Goal: Task Accomplishment & Management: Complete application form

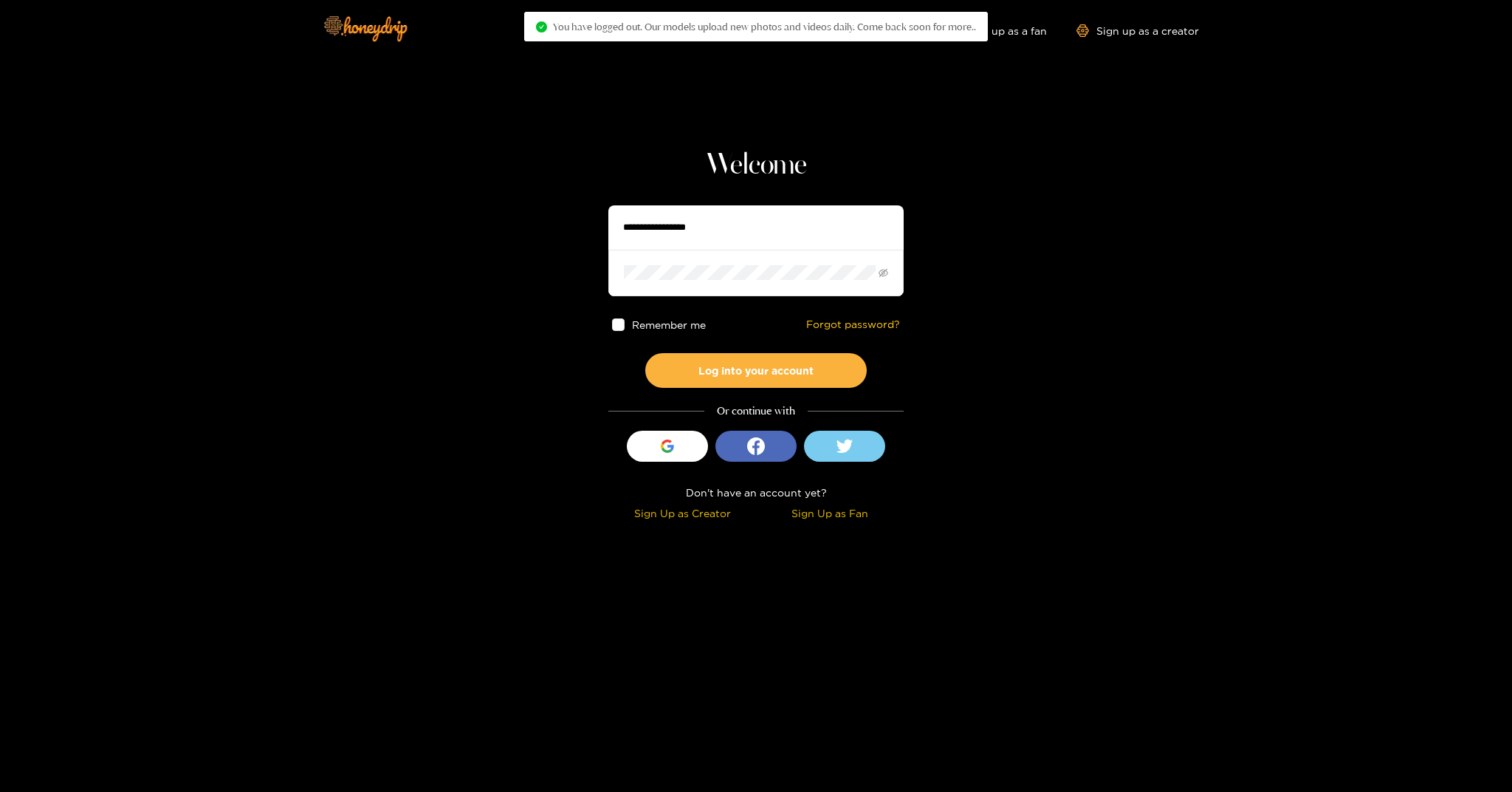
click at [422, 217] on section "Welcome Remember me Forgot password? Log into your account Or continue with Sig…" at bounding box center [756, 262] width 1512 height 526
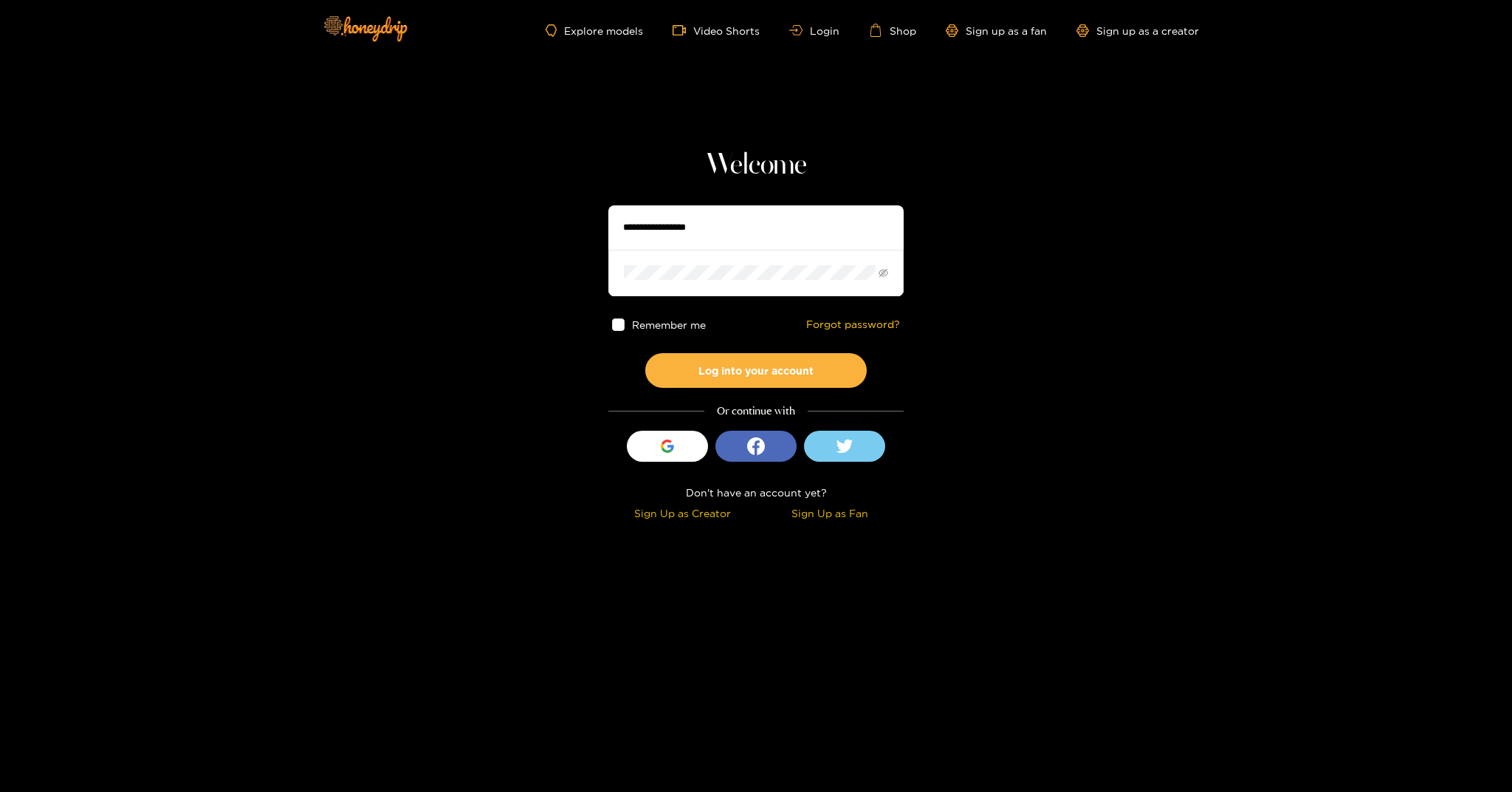
click at [714, 513] on div "Sign Up as Creator" at bounding box center [682, 513] width 141 height 17
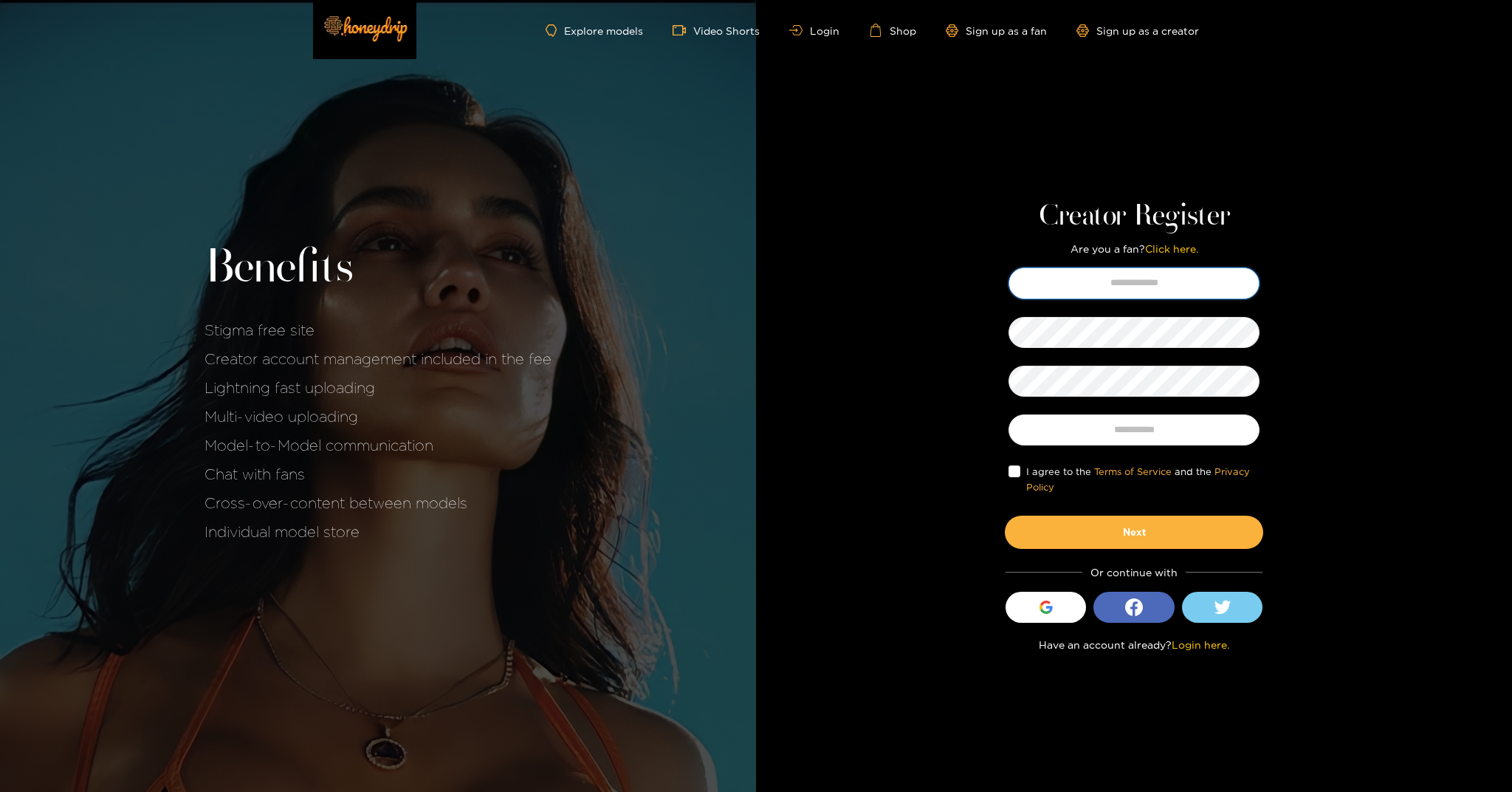
click at [1106, 289] on input "text" at bounding box center [1134, 282] width 251 height 31
type input "**********"
click at [1119, 428] on input "text" at bounding box center [1134, 430] width 251 height 31
click at [1128, 535] on button "Next" at bounding box center [1134, 531] width 258 height 32
click at [1138, 431] on input "text" at bounding box center [1134, 430] width 251 height 31
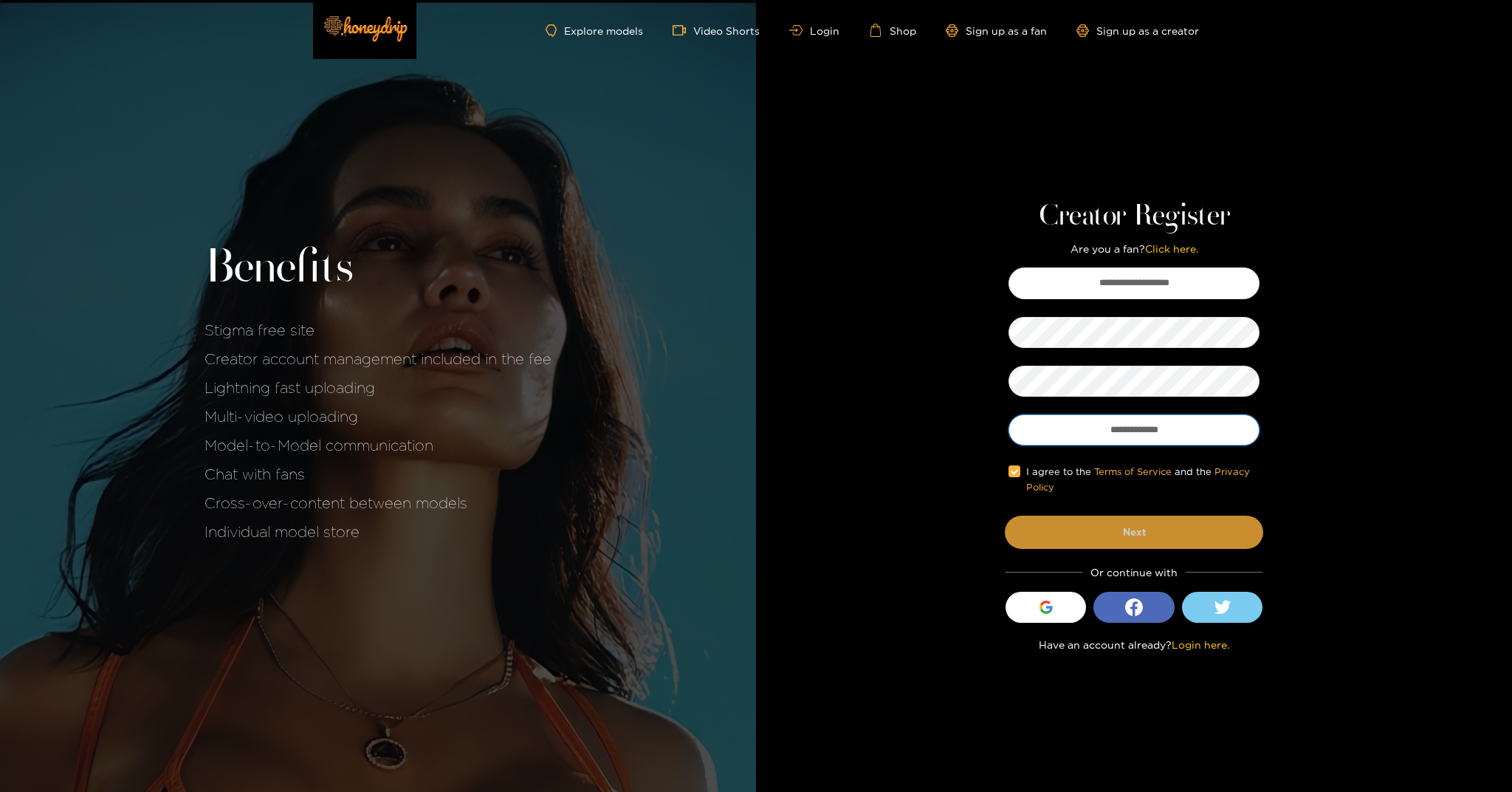
type input "**********"
click at [1159, 540] on button "Next" at bounding box center [1134, 531] width 258 height 32
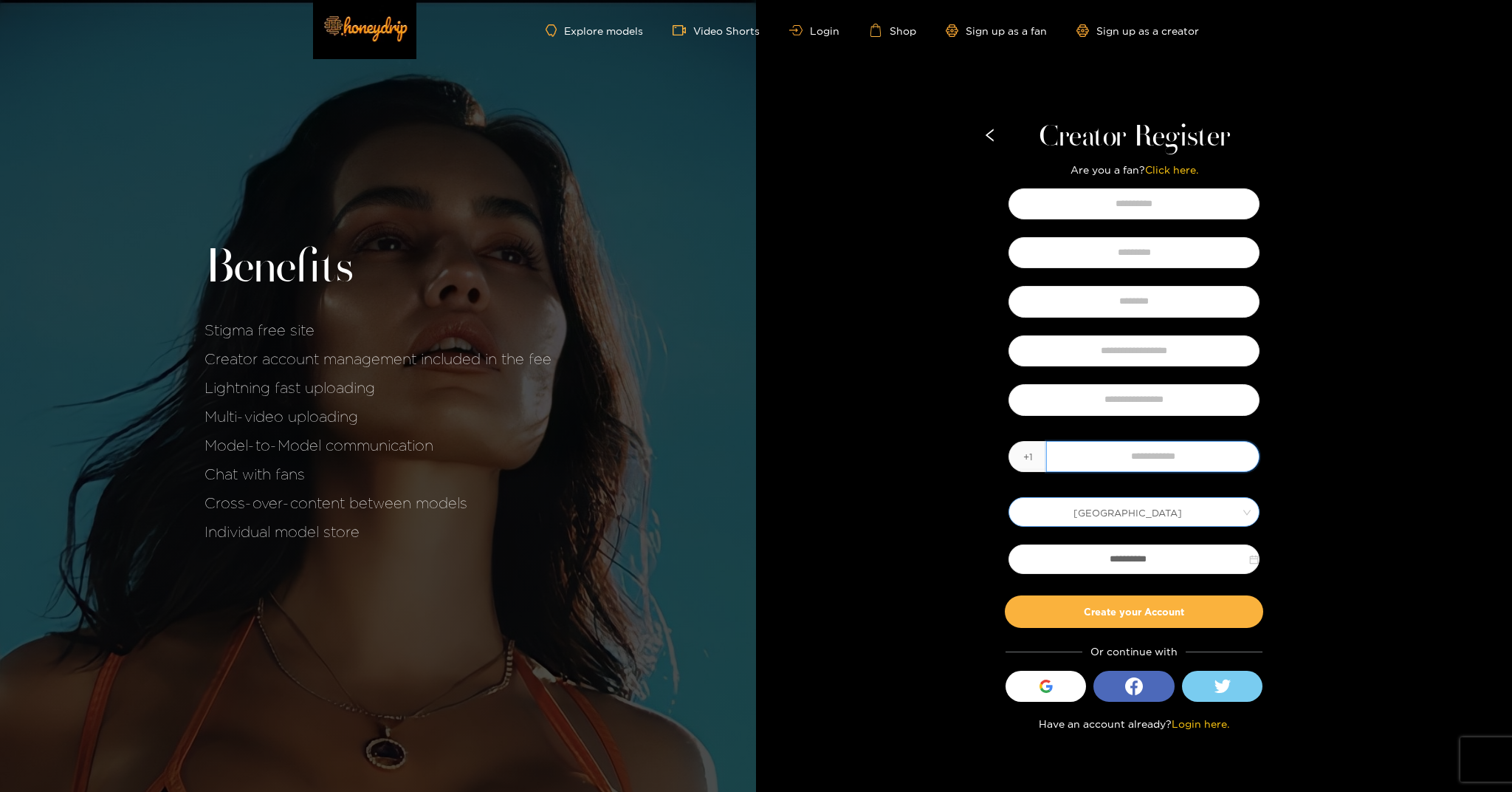
click at [1131, 512] on span "[GEOGRAPHIC_DATA]" at bounding box center [1134, 511] width 250 height 21
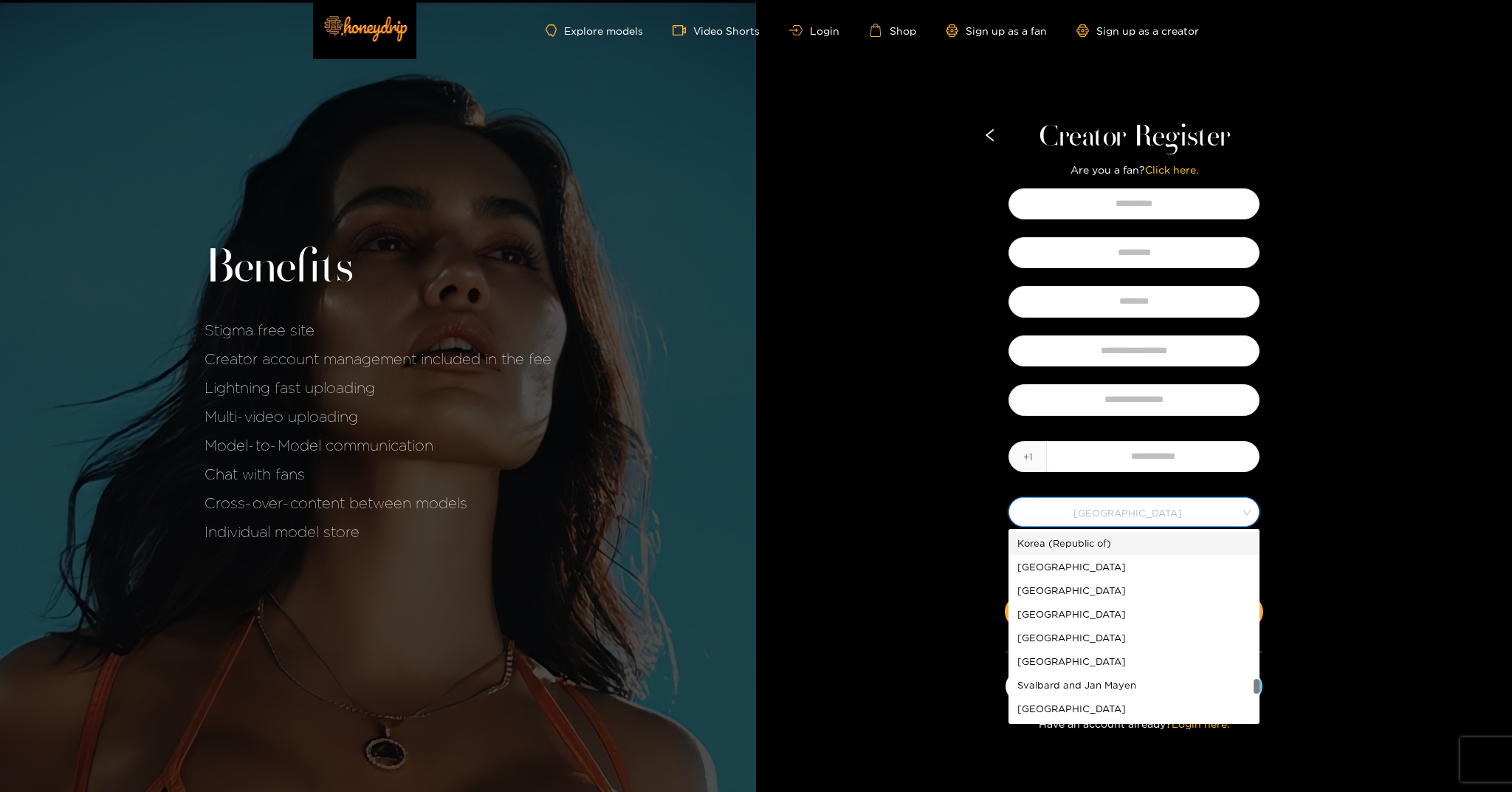
scroll to position [3792, 0]
click at [1059, 583] on div "[GEOGRAPHIC_DATA]" at bounding box center [1134, 586] width 233 height 17
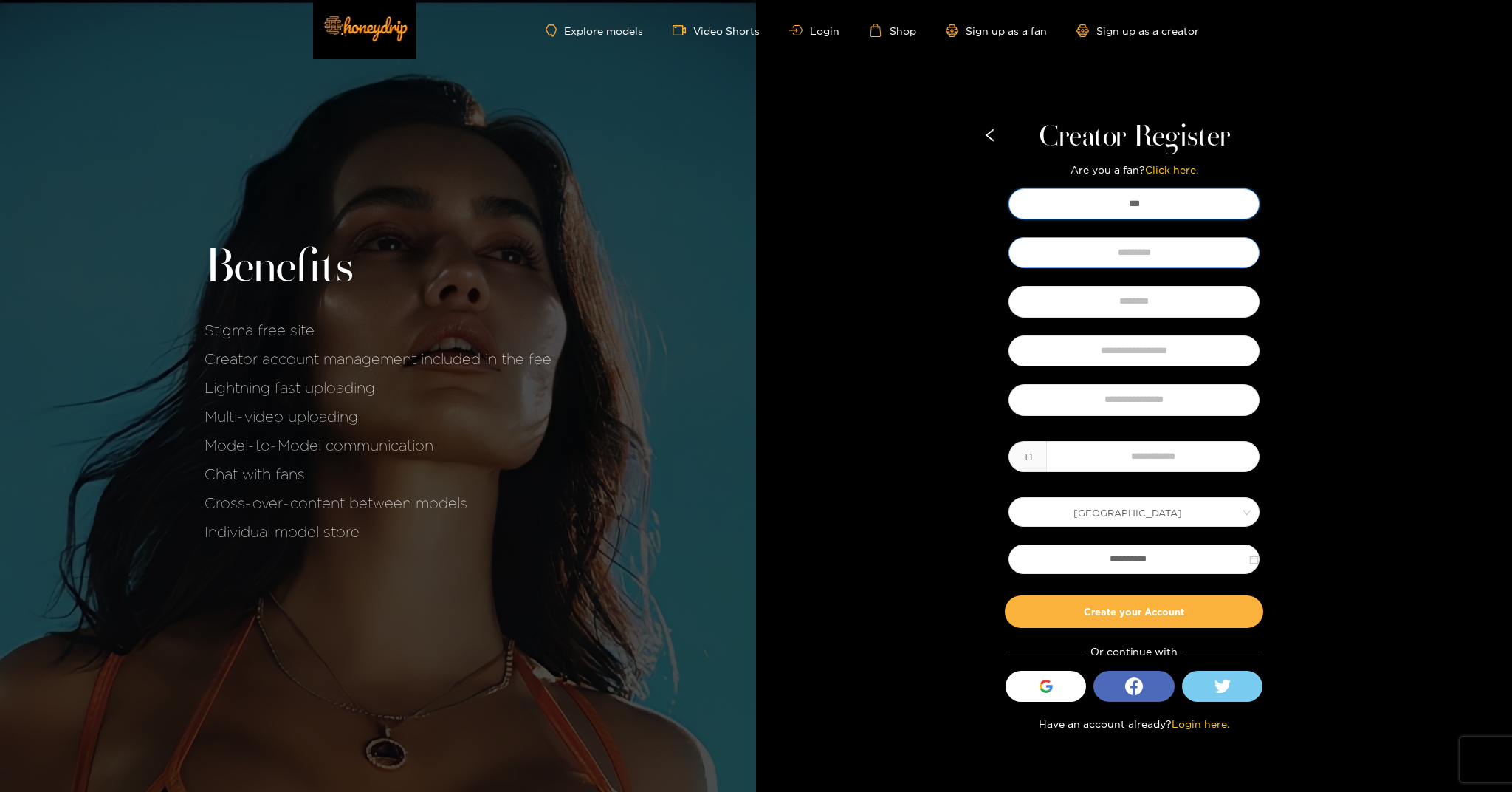
type input "***"
type input "*******"
click at [1146, 301] on input "text" at bounding box center [1134, 301] width 251 height 31
type input "*******"
click at [1132, 615] on button "Create your Account" at bounding box center [1134, 611] width 258 height 32
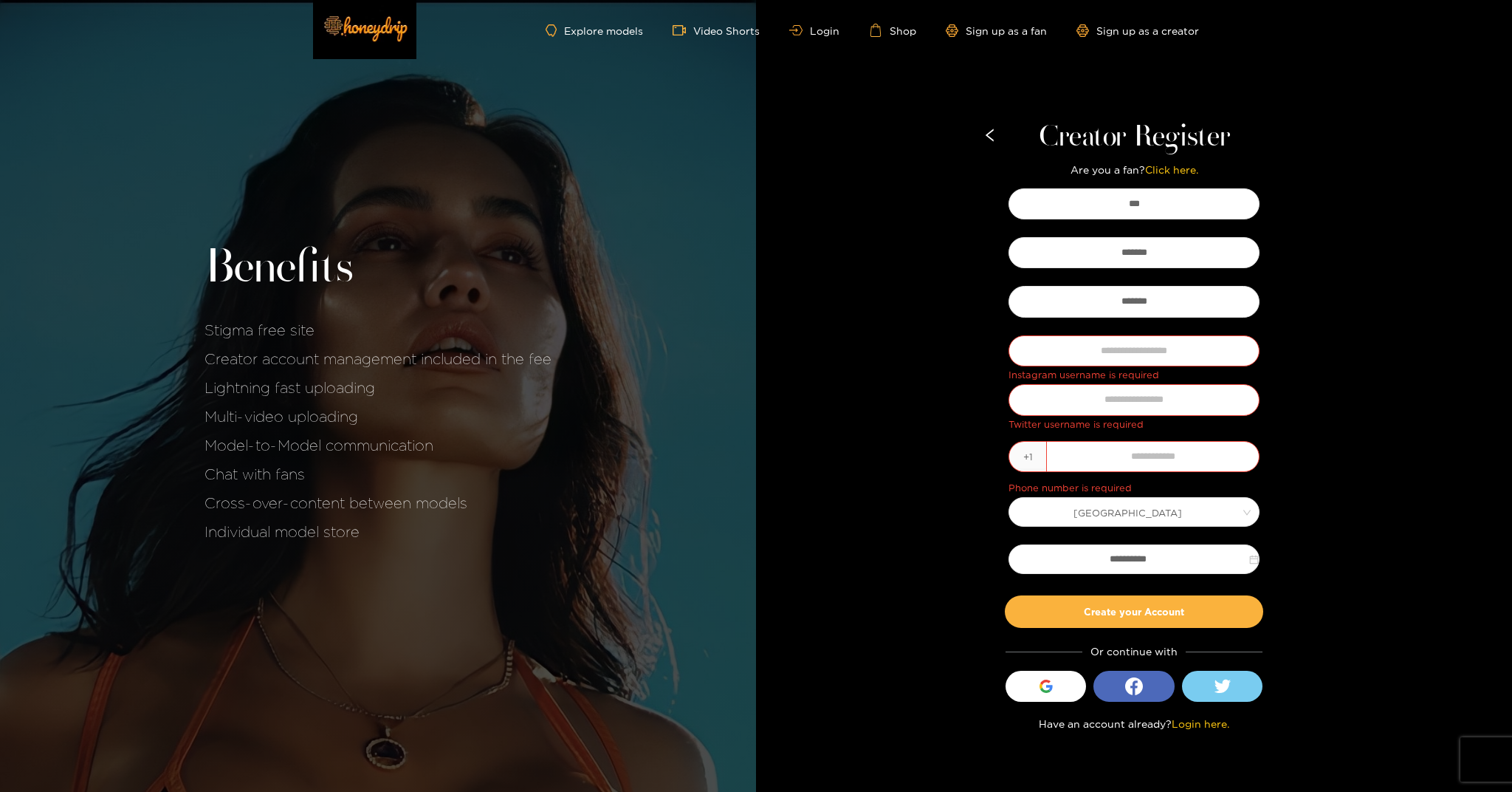
scroll to position [0, 0]
click at [1057, 689] on div "button" at bounding box center [1047, 686] width 28 height 28
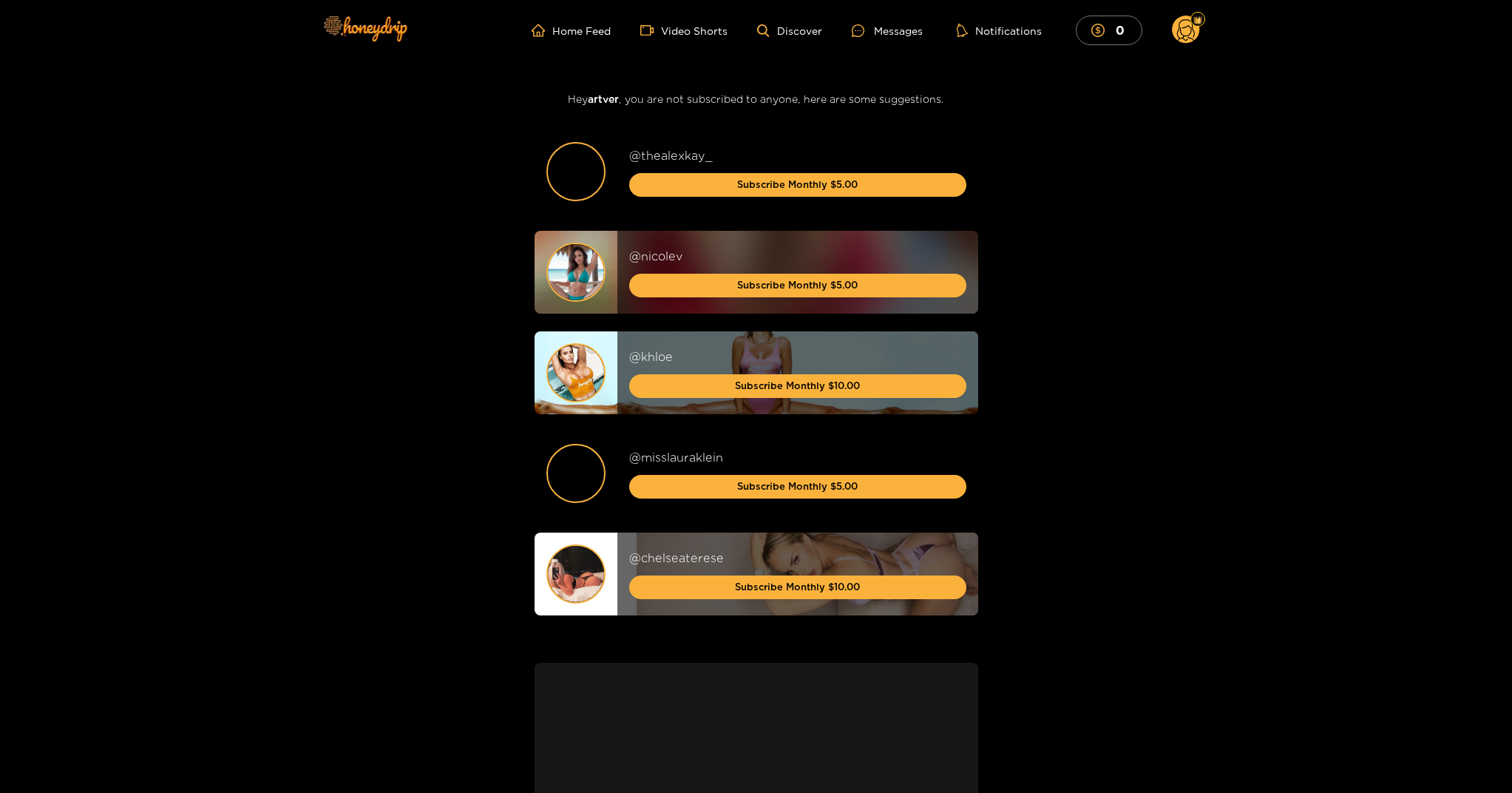
click at [1184, 34] on circle at bounding box center [1186, 30] width 28 height 28
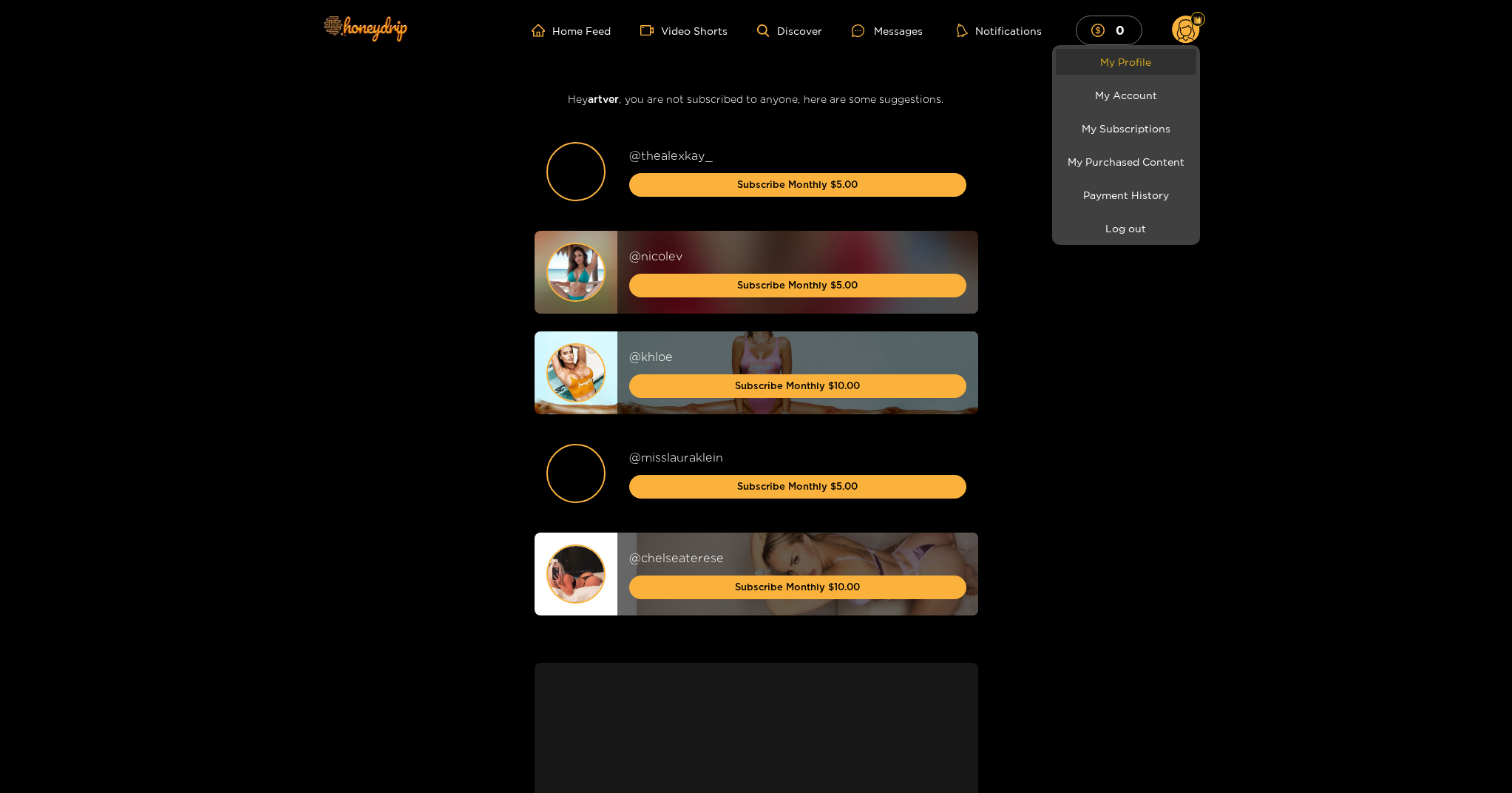
click at [1140, 61] on link "My Profile" at bounding box center [1125, 62] width 141 height 26
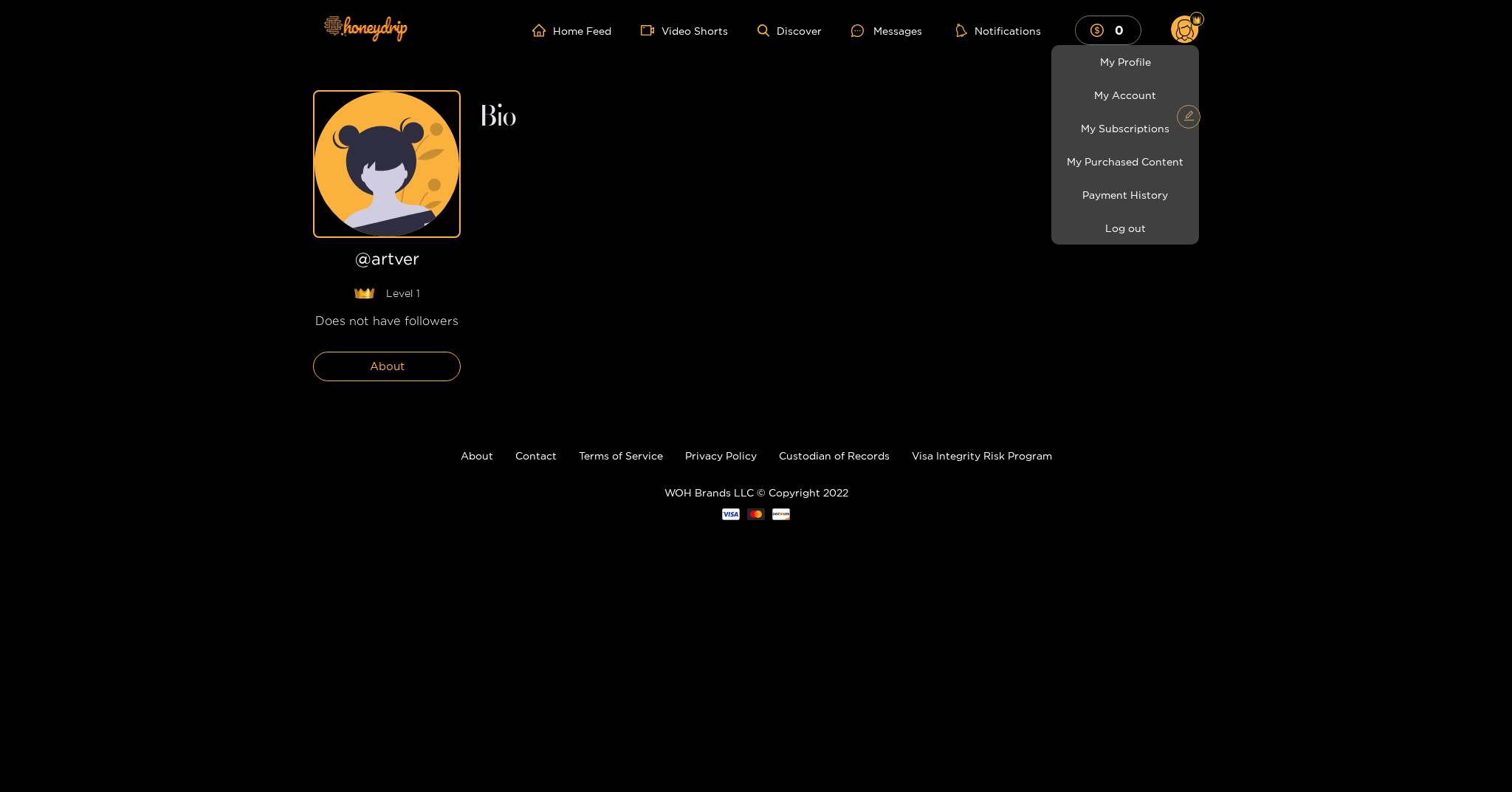
scroll to position [0, 1]
click at [387, 371] on div at bounding box center [756, 396] width 1512 height 792
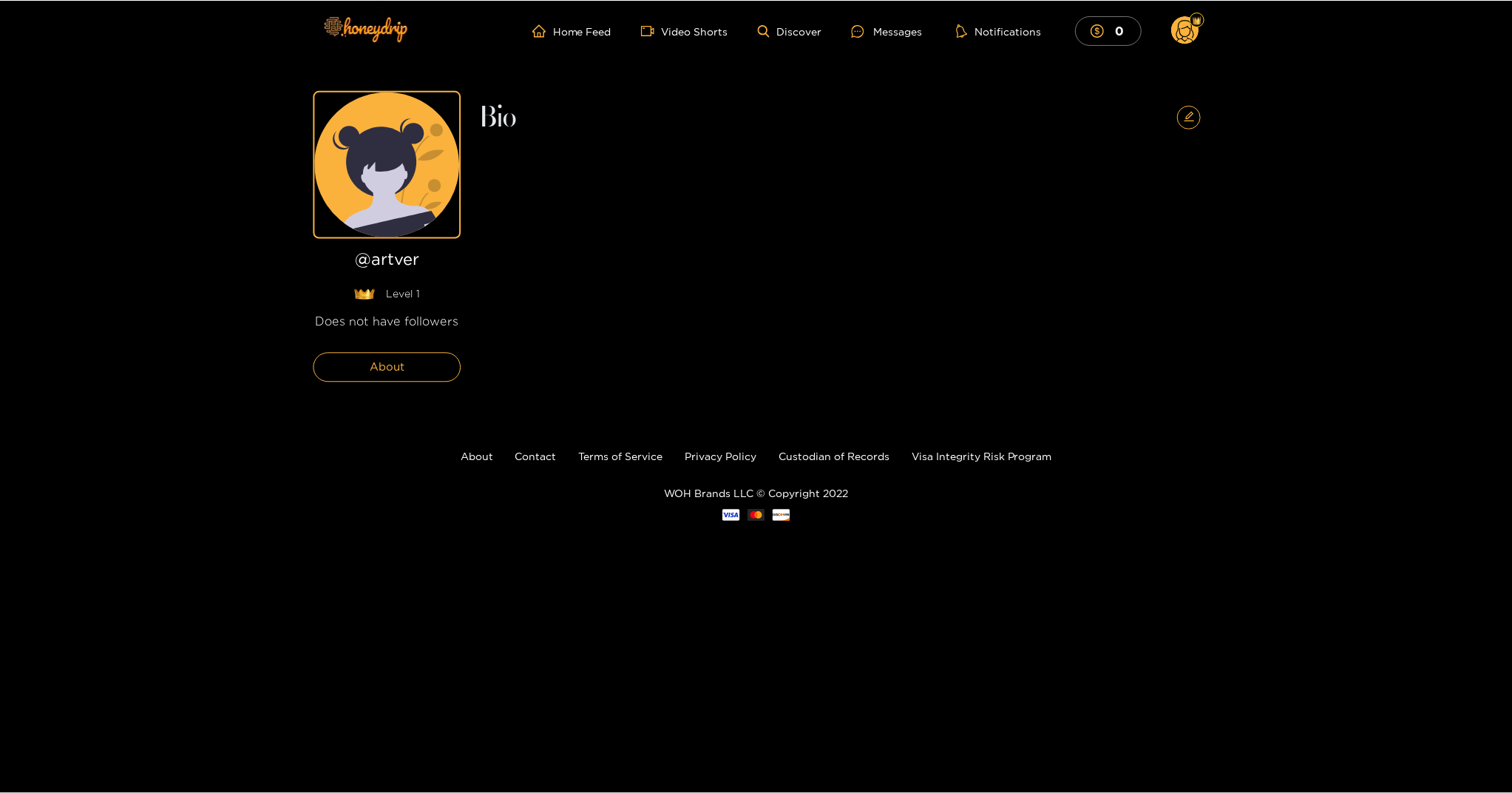
scroll to position [0, 0]
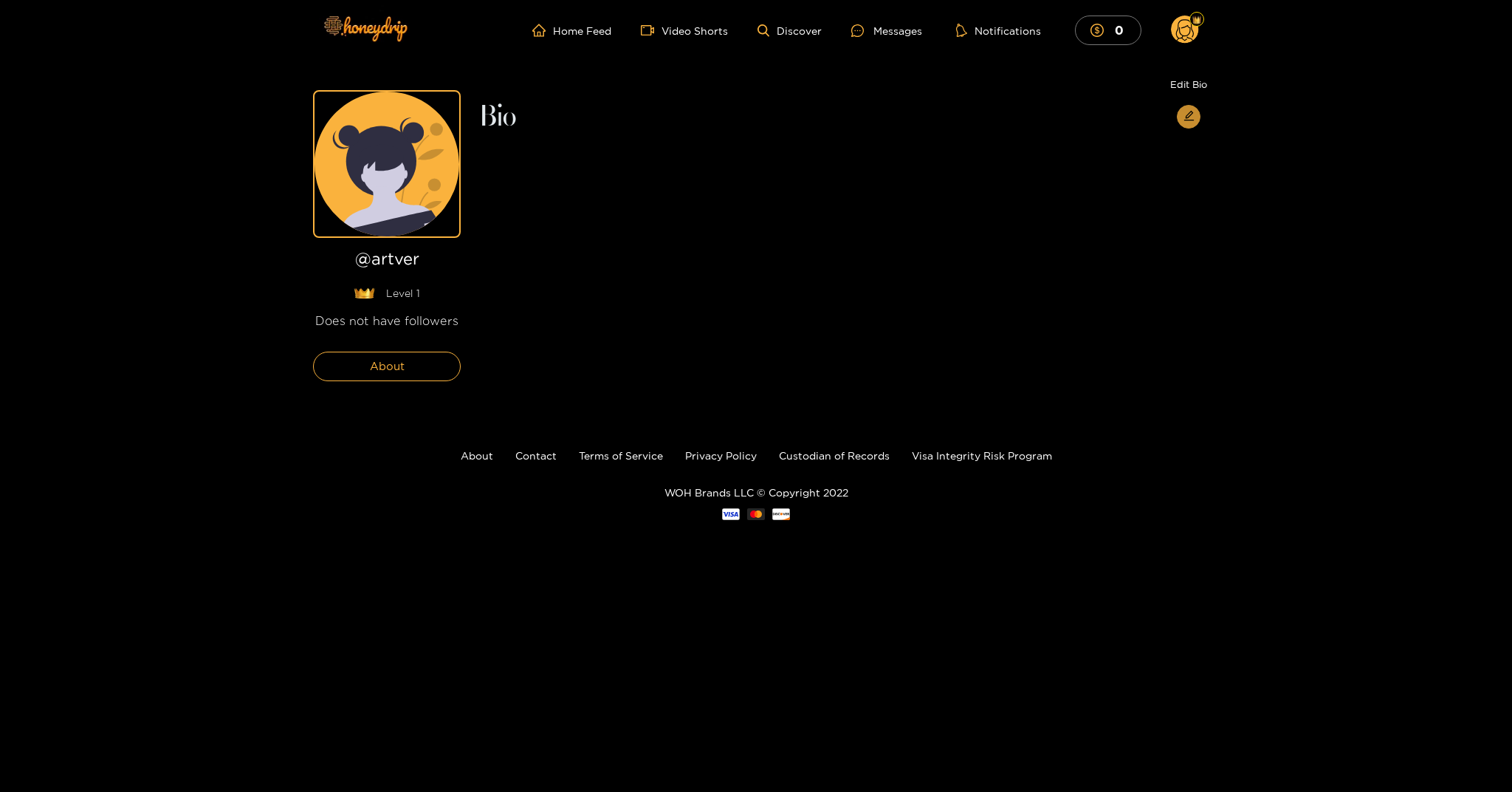
click at [1188, 114] on icon "edit" at bounding box center [1189, 116] width 10 height 10
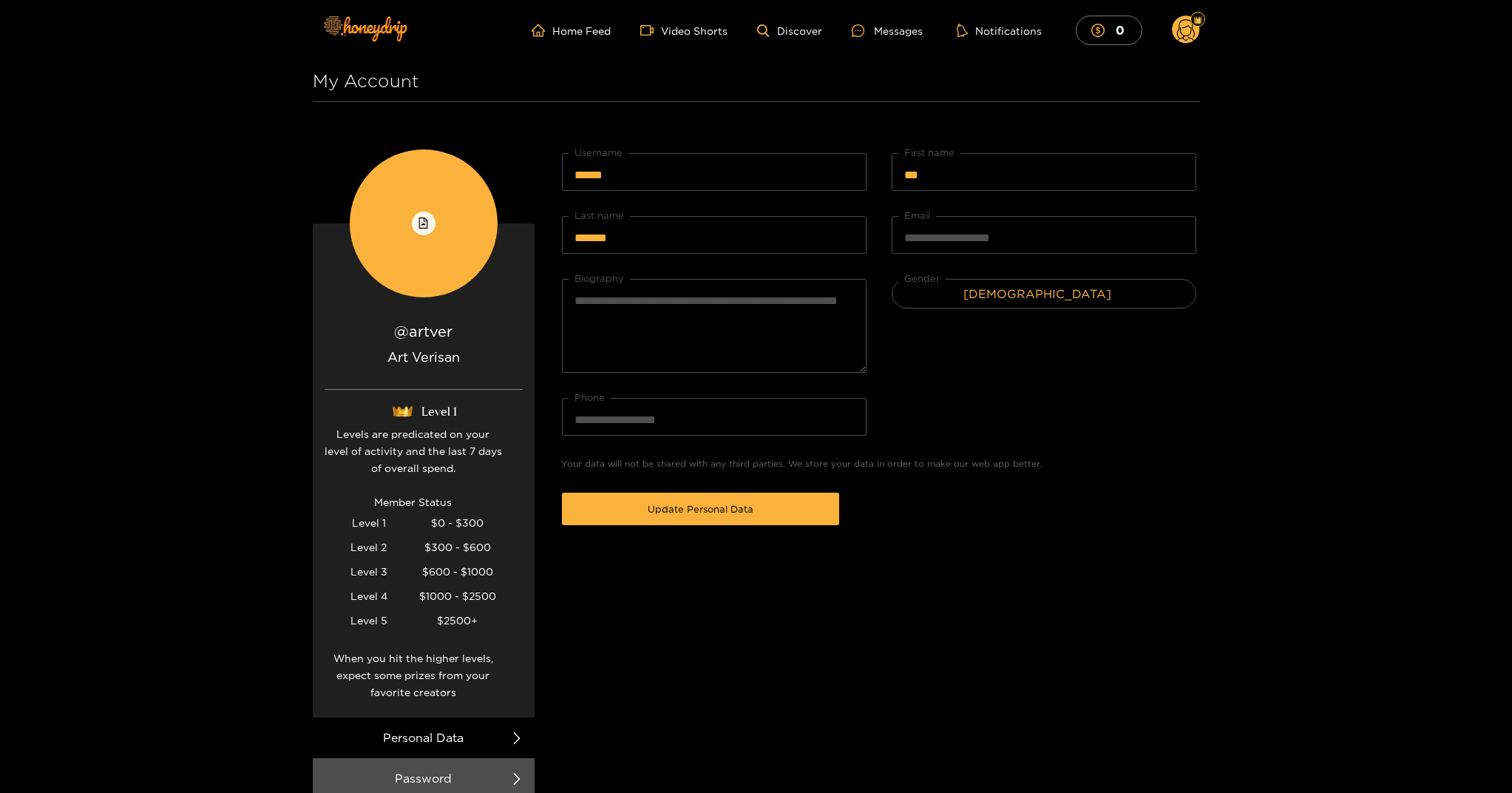
scroll to position [1, 0]
click at [1189, 33] on circle at bounding box center [1186, 29] width 28 height 28
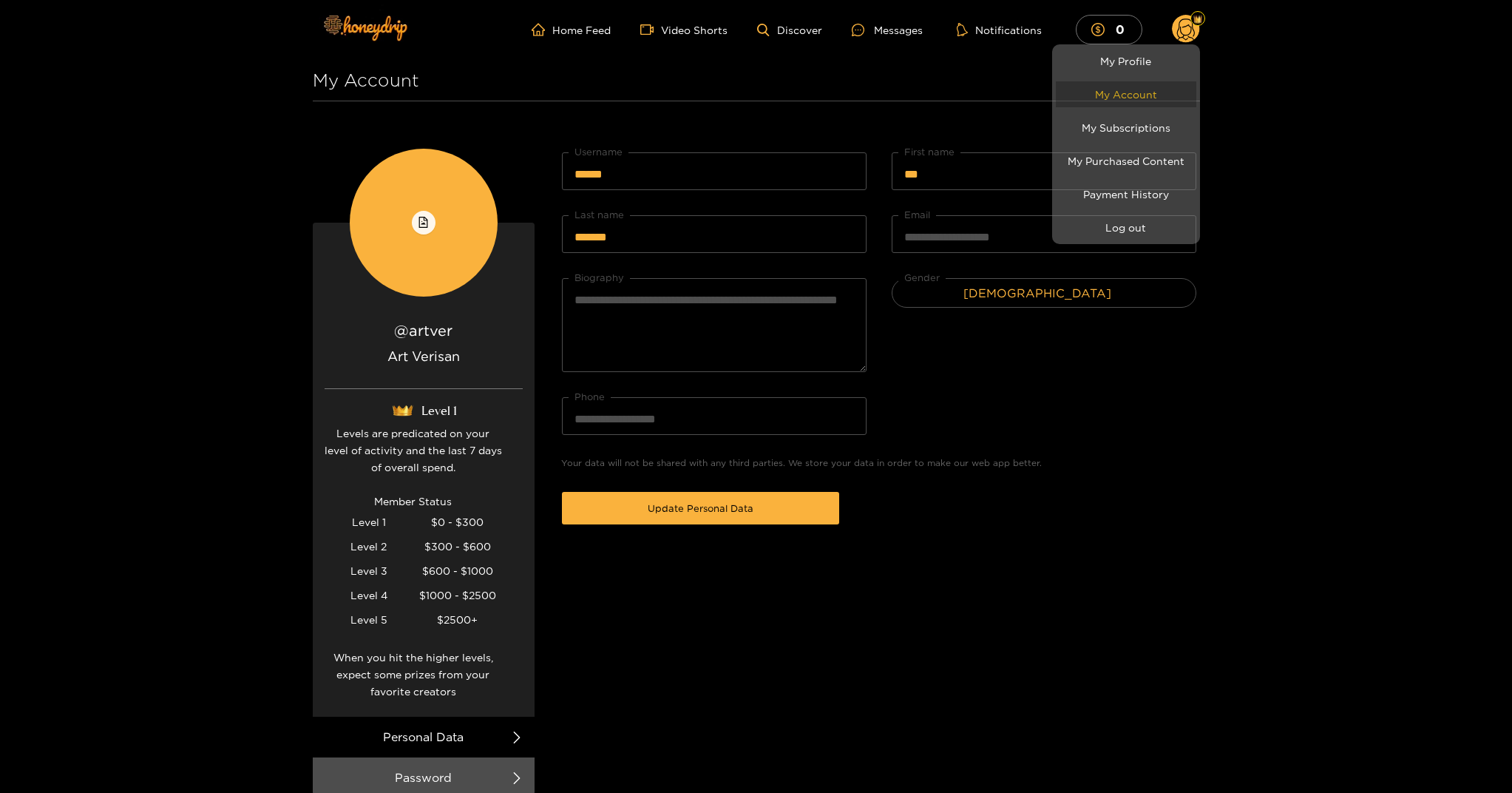
click at [1138, 102] on link "My Account" at bounding box center [1125, 94] width 141 height 26
click at [1134, 93] on link "My Account" at bounding box center [1125, 94] width 141 height 26
click at [964, 406] on div at bounding box center [756, 396] width 1512 height 793
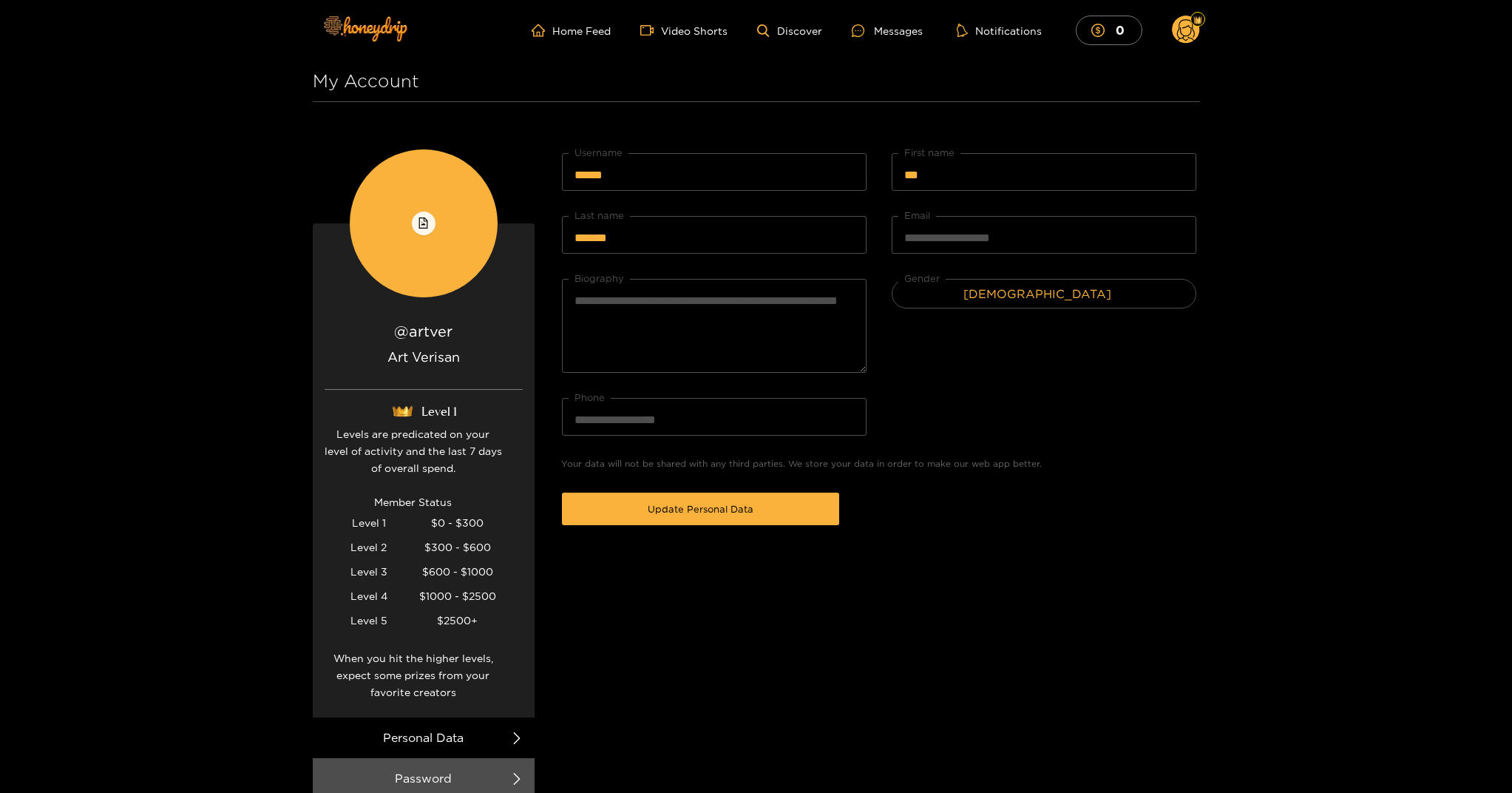
click at [1186, 33] on circle at bounding box center [1186, 30] width 28 height 28
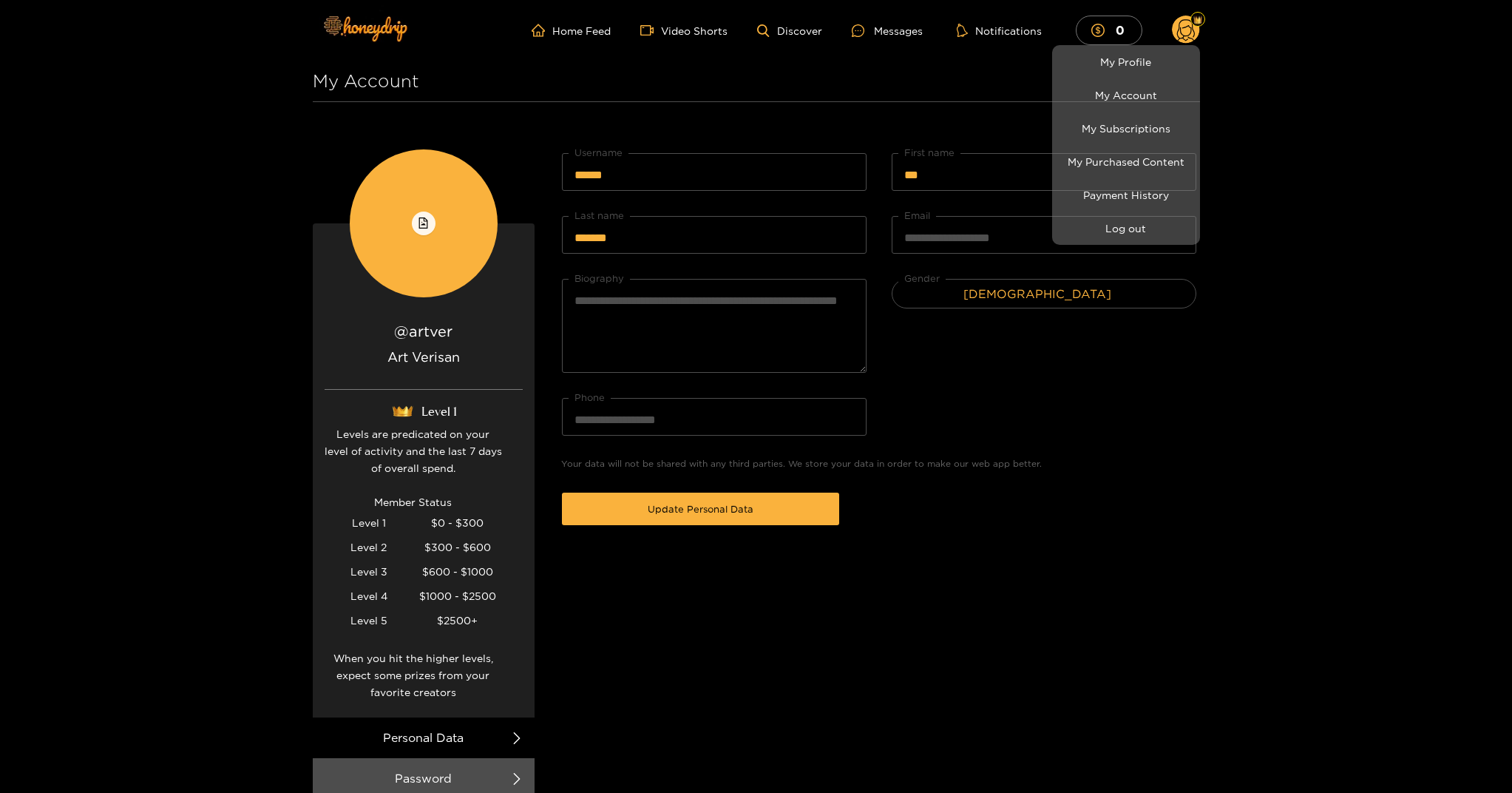
click at [647, 67] on div at bounding box center [756, 396] width 1512 height 793
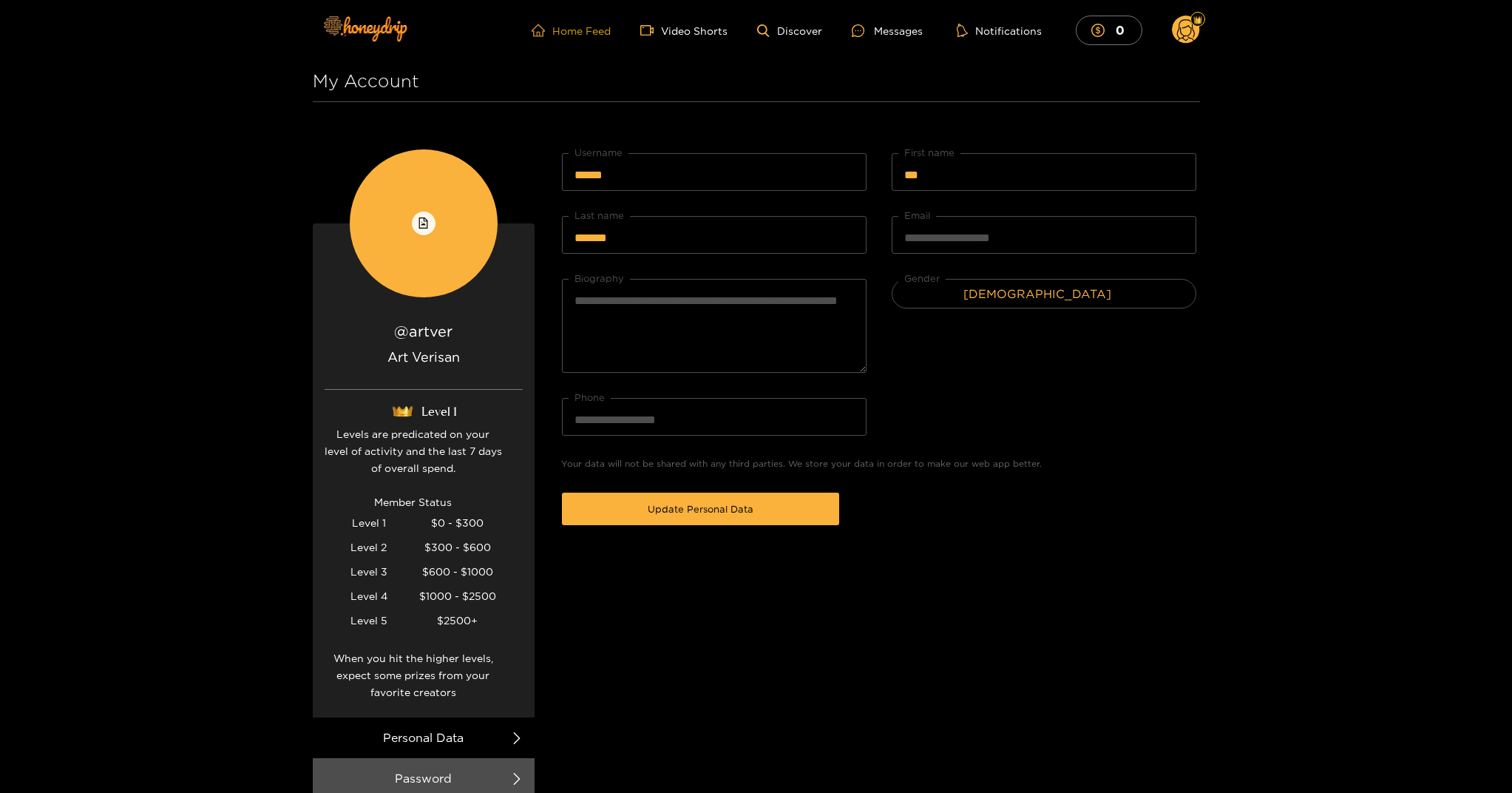
click at [574, 34] on link "Home Feed" at bounding box center [571, 30] width 79 height 13
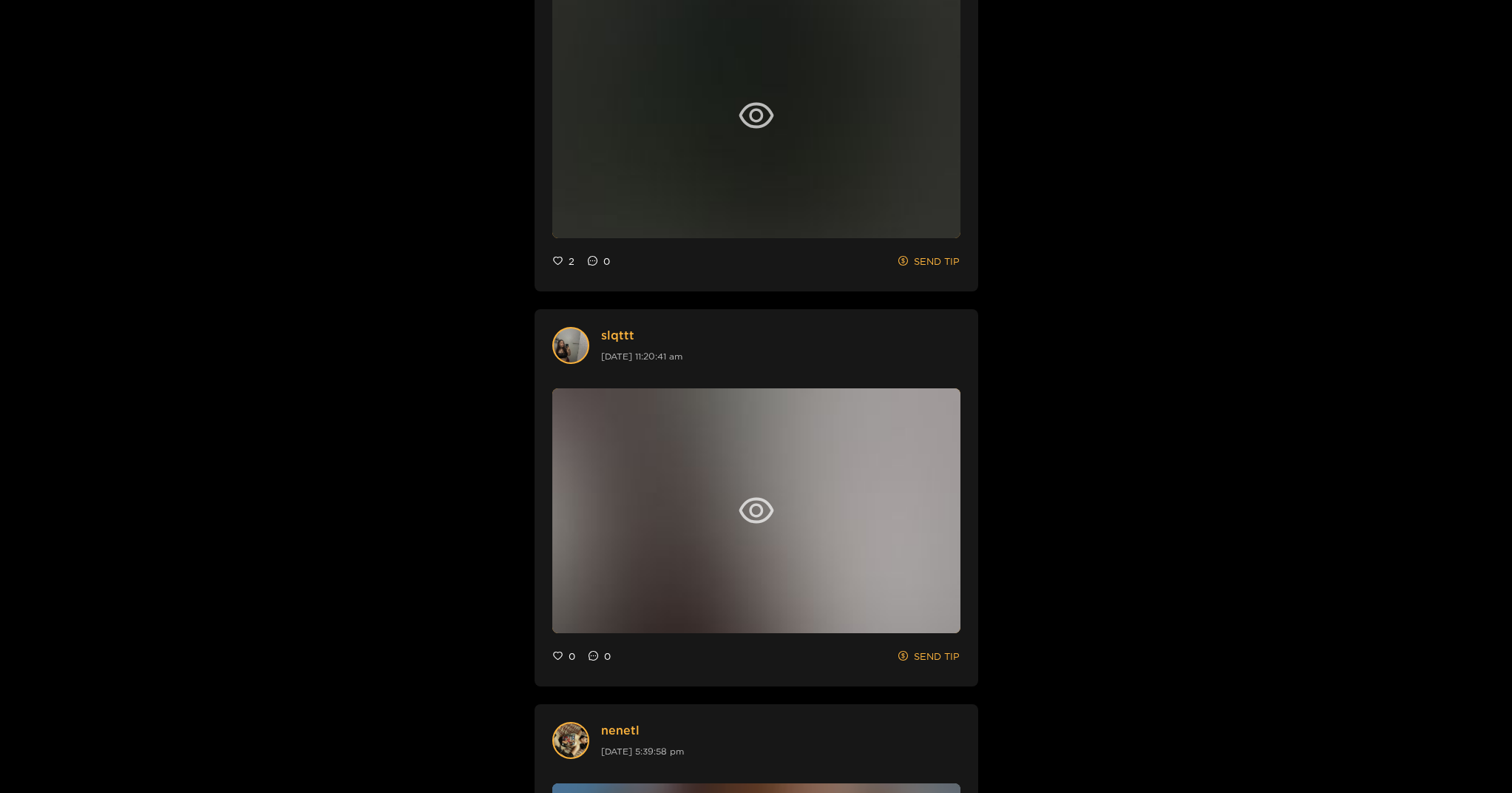
scroll to position [3516, 0]
click at [765, 114] on icon "eye" at bounding box center [756, 113] width 36 height 36
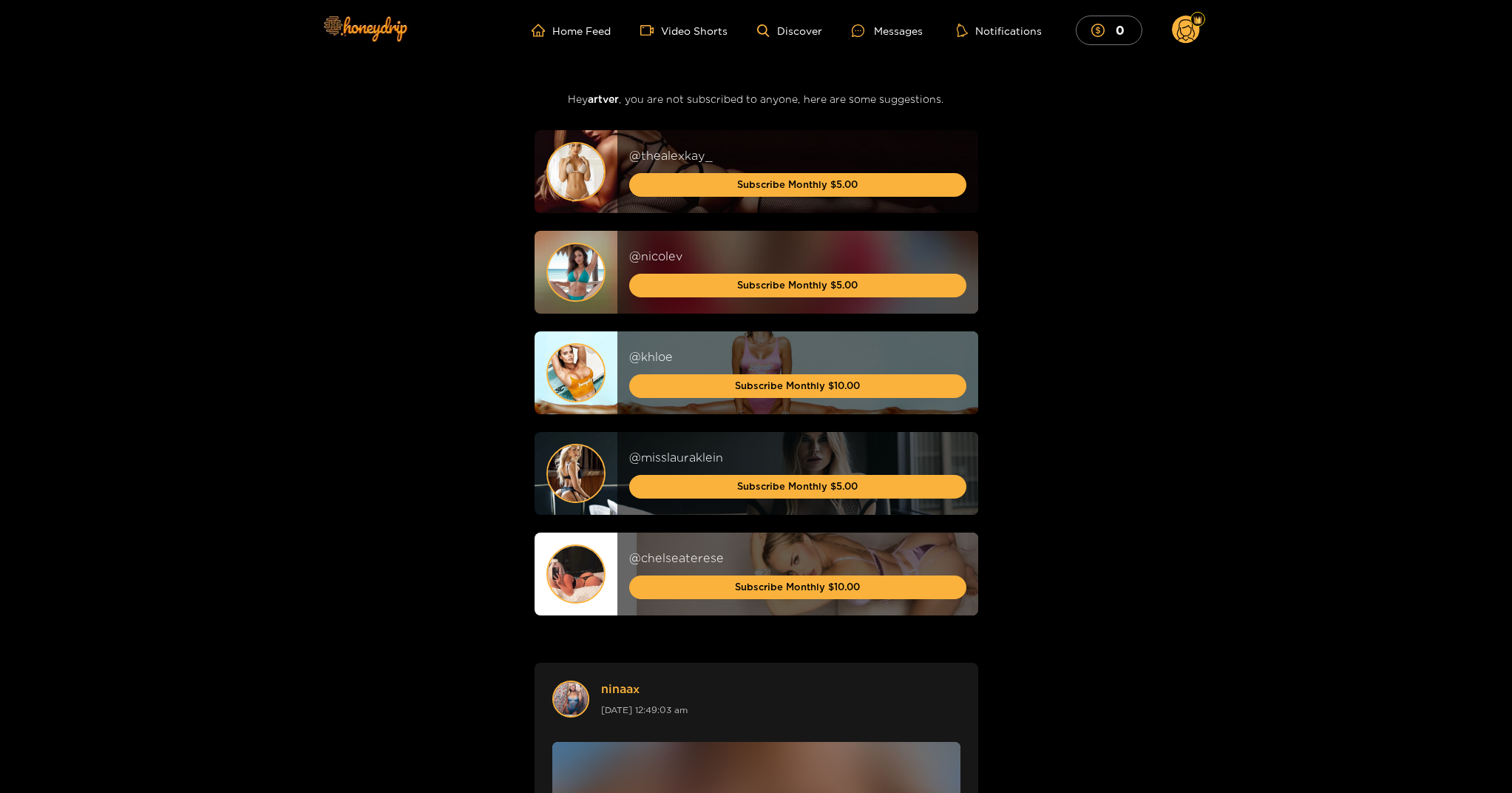
click at [1186, 28] on circle at bounding box center [1186, 30] width 28 height 28
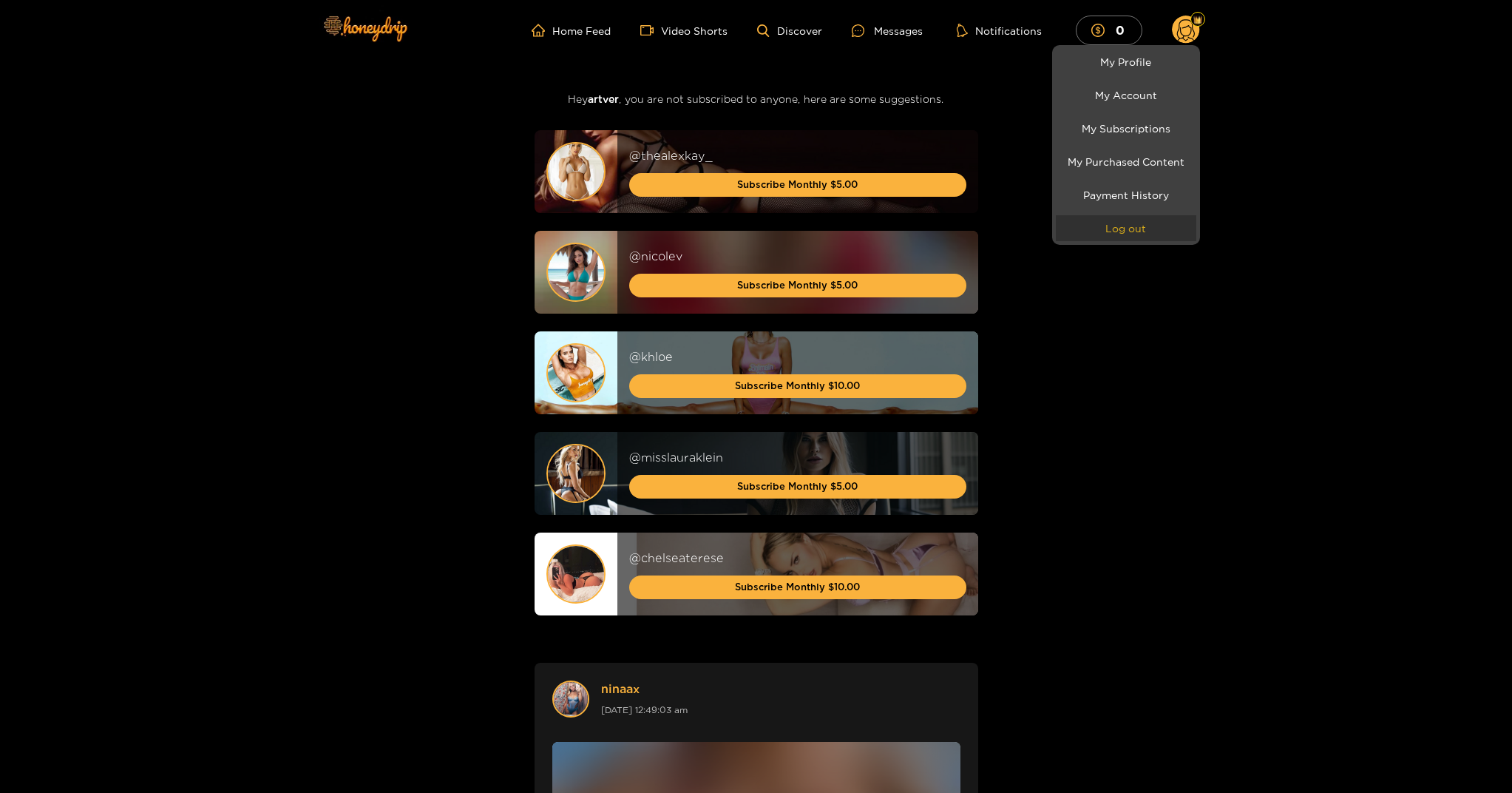
click at [1118, 228] on button "Log out" at bounding box center [1125, 228] width 141 height 26
